Goal: Obtain resource: Download file/media

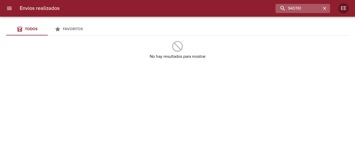
click at [325, 8] on icon "button" at bounding box center [324, 8] width 3 height 3
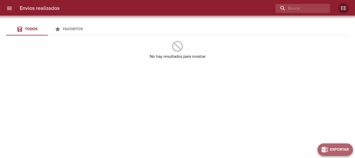
click at [341, 153] on button "Exportar" at bounding box center [335, 149] width 35 height 12
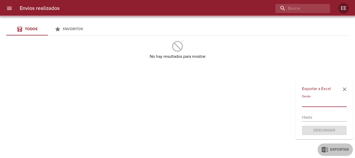
click at [332, 102] on input "text" at bounding box center [324, 103] width 45 height 8
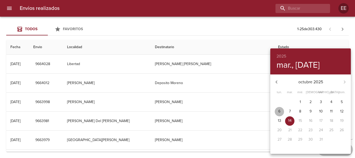
click at [279, 111] on p "6" at bounding box center [280, 111] width 2 height 5
type input "[DATE]"
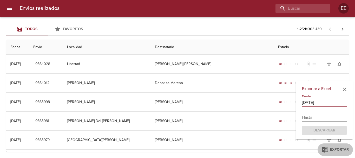
click at [320, 119] on input "text" at bounding box center [324, 117] width 45 height 8
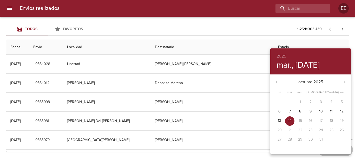
click at [311, 111] on p "9" at bounding box center [311, 111] width 2 height 5
type input "[DATE]"
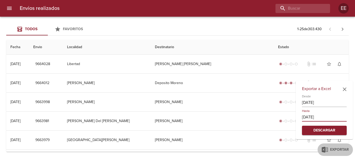
click at [320, 132] on span "Descargar" at bounding box center [324, 130] width 36 height 7
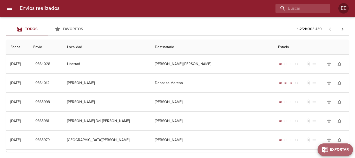
click at [349, 149] on span "Exportar" at bounding box center [339, 149] width 19 height 7
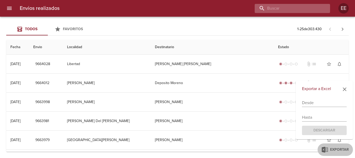
click at [309, 10] on input "buscar" at bounding box center [288, 8] width 67 height 9
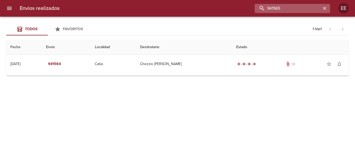
type input "941565"
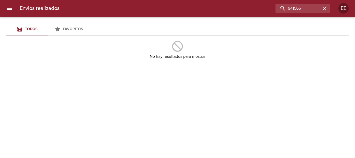
click at [252, 75] on div "Todos Favoritos No hay resultados para mostrar" at bounding box center [177, 87] width 355 height 141
